Goal: Task Accomplishment & Management: Complete application form

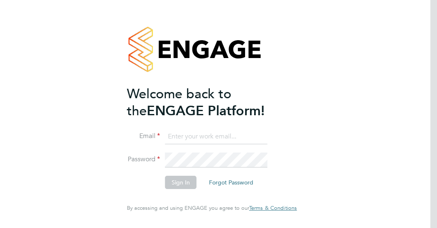
type input "[EMAIL_ADDRESS][DOMAIN_NAME]"
click at [174, 184] on button "Sign In" at bounding box center [181, 182] width 32 height 13
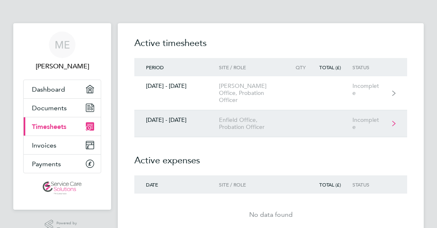
click at [259, 117] on div "Enfield Office, Probation Officer" at bounding box center [254, 124] width 71 height 14
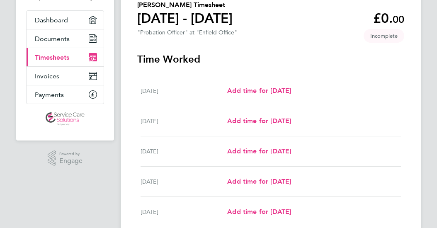
scroll to position [83, 0]
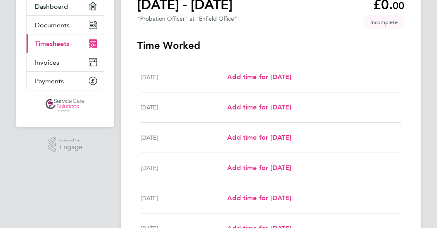
click at [247, 85] on div "Mon 29 Sep Add time for Mon 29 Sep Add time for Mon 29 Sep" at bounding box center [271, 77] width 261 height 30
click at [238, 80] on span "Add time for Mon 29 Sep" at bounding box center [259, 77] width 64 height 8
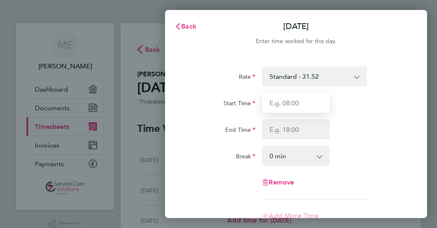
click at [273, 107] on input "Start Time" at bounding box center [296, 103] width 68 height 20
type input "07:00"
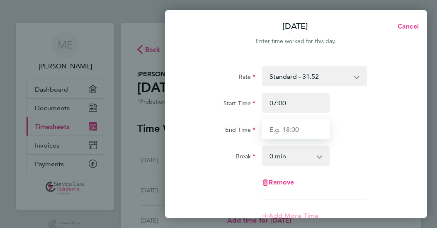
click at [285, 133] on input "End Time" at bounding box center [296, 130] width 68 height 20
type input "17:00"
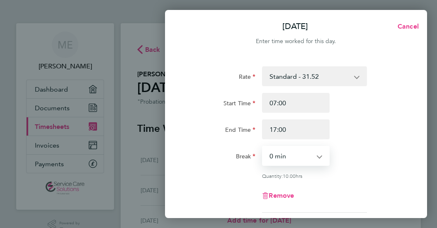
click at [272, 152] on select "0 min 15 min 30 min 45 min 60 min 75 min 90 min" at bounding box center [291, 156] width 56 height 18
select select "30"
click at [263, 147] on select "0 min 15 min 30 min 45 min 60 min 75 min 90 min" at bounding box center [291, 156] width 56 height 18
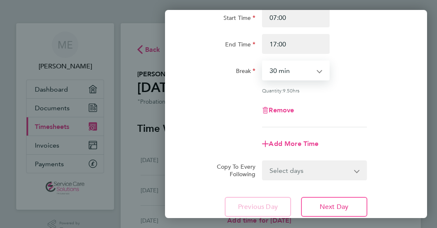
scroll to position [124, 0]
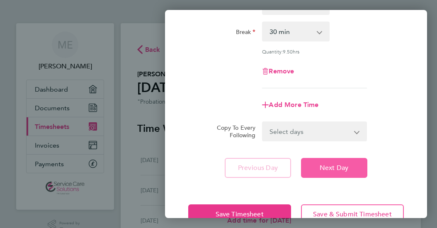
click at [344, 168] on span "Next Day" at bounding box center [334, 168] width 29 height 8
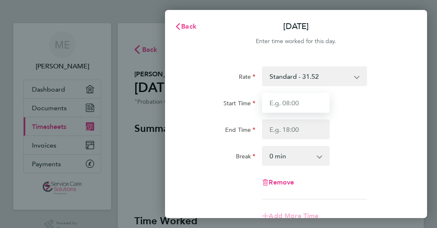
click at [268, 103] on input "Start Time" at bounding box center [296, 103] width 68 height 20
type input "07:30"
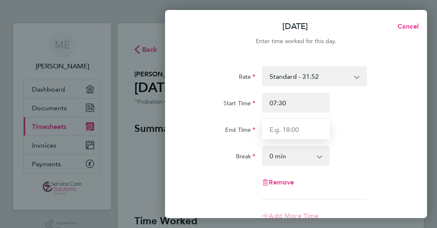
click at [280, 129] on input "End Time" at bounding box center [296, 130] width 68 height 20
type input "16:00"
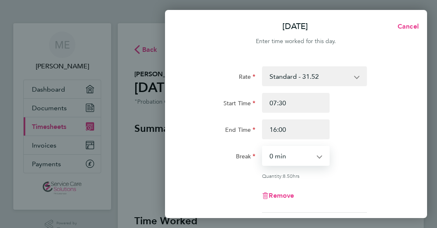
click at [272, 151] on select "0 min 15 min 30 min 45 min 60 min 75 min 90 min" at bounding box center [291, 156] width 56 height 18
select select "30"
click at [263, 147] on select "0 min 15 min 30 min 45 min 60 min 75 min 90 min" at bounding box center [291, 156] width 56 height 18
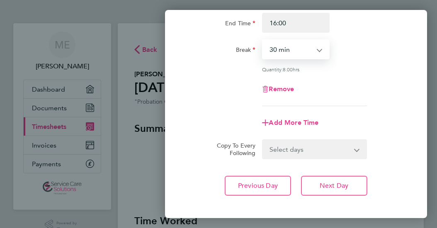
scroll to position [124, 0]
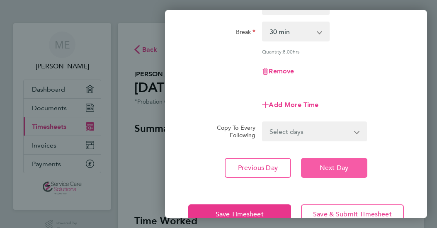
click at [317, 165] on button "Next Day" at bounding box center [334, 168] width 66 height 20
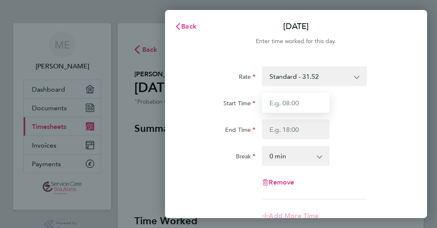
click at [281, 105] on input "Start Time" at bounding box center [296, 103] width 68 height 20
type input "07:00"
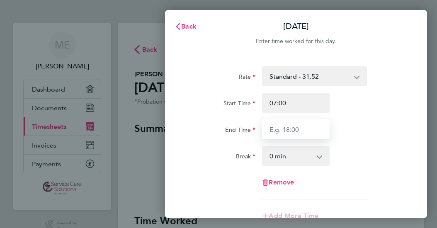
click at [278, 129] on input "End Time" at bounding box center [296, 130] width 68 height 20
type input "17:00"
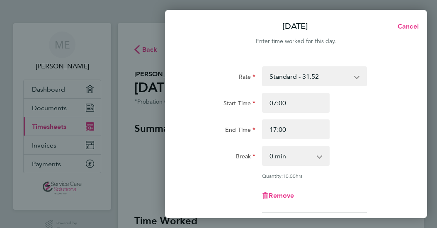
click at [267, 157] on select "0 min 15 min 30 min 45 min 60 min 75 min 90 min" at bounding box center [291, 156] width 56 height 18
select select "30"
click at [263, 147] on select "0 min 15 min 30 min 45 min 60 min 75 min 90 min" at bounding box center [291, 156] width 56 height 18
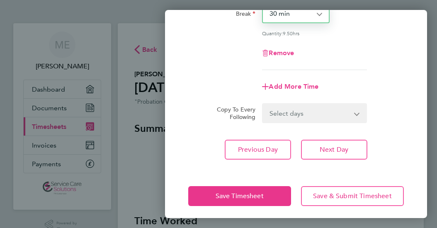
scroll to position [146, 0]
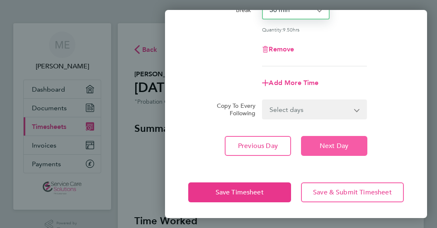
click at [317, 148] on button "Next Day" at bounding box center [334, 146] width 66 height 20
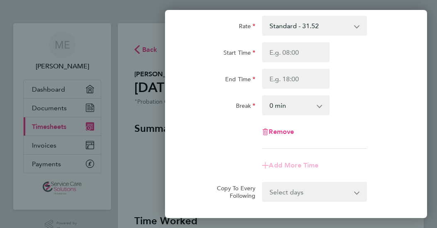
scroll to position [9, 0]
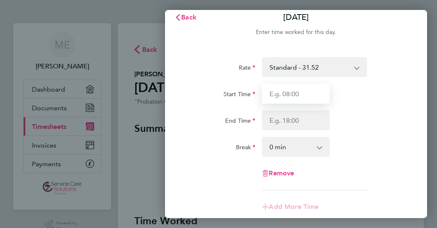
click at [295, 93] on input "Start Time" at bounding box center [296, 94] width 68 height 20
type input "07:30"
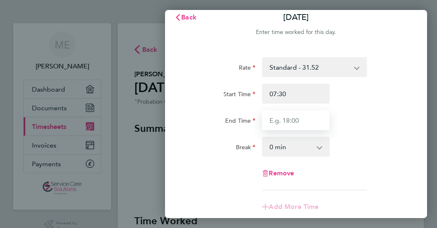
click at [289, 122] on input "End Time" at bounding box center [296, 120] width 68 height 20
type input "16:30"
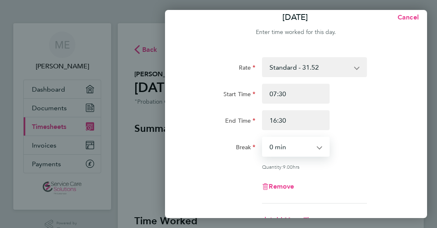
click at [278, 148] on select "0 min 15 min 30 min 45 min 60 min 75 min 90 min" at bounding box center [291, 147] width 56 height 18
select select "30"
click at [263, 138] on select "0 min 15 min 30 min 45 min 60 min 75 min 90 min" at bounding box center [291, 147] width 56 height 18
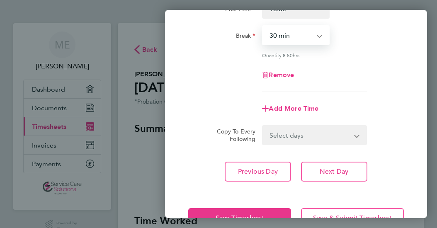
scroll to position [134, 0]
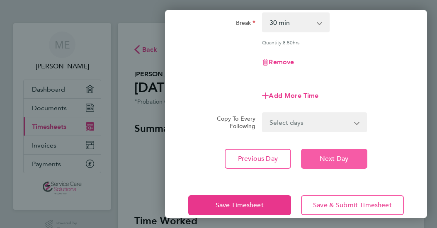
click at [327, 156] on span "Next Day" at bounding box center [334, 159] width 29 height 8
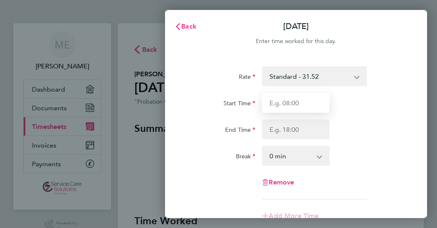
click at [299, 105] on input "Start Time" at bounding box center [296, 103] width 68 height 20
type input "07:30"
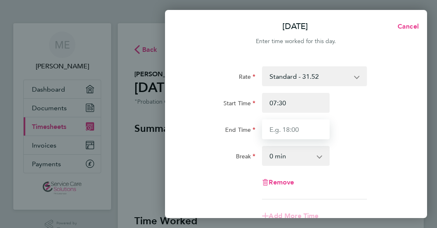
click at [286, 129] on input "End Time" at bounding box center [296, 130] width 68 height 20
type input "09:00"
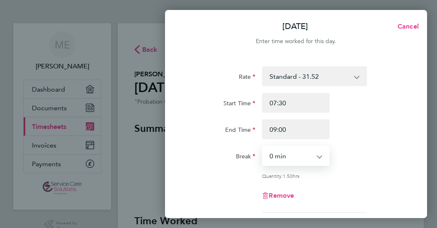
click at [295, 155] on select "0 min 15 min 30 min 45 min 60 min 75 min" at bounding box center [291, 156] width 56 height 18
click at [263, 147] on select "0 min 15 min 30 min 45 min 60 min 75 min" at bounding box center [291, 156] width 56 height 18
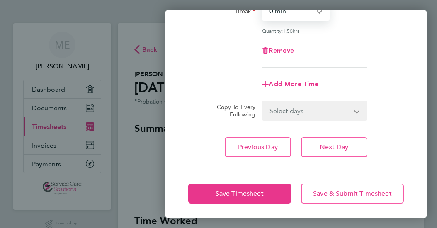
scroll to position [146, 0]
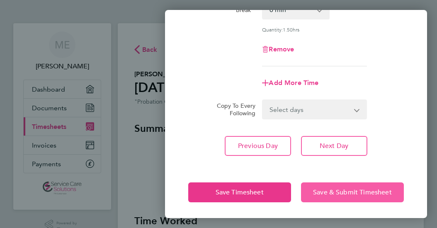
click at [364, 192] on span "Save & Submit Timesheet" at bounding box center [352, 192] width 79 height 8
